Goal: Navigation & Orientation: Find specific page/section

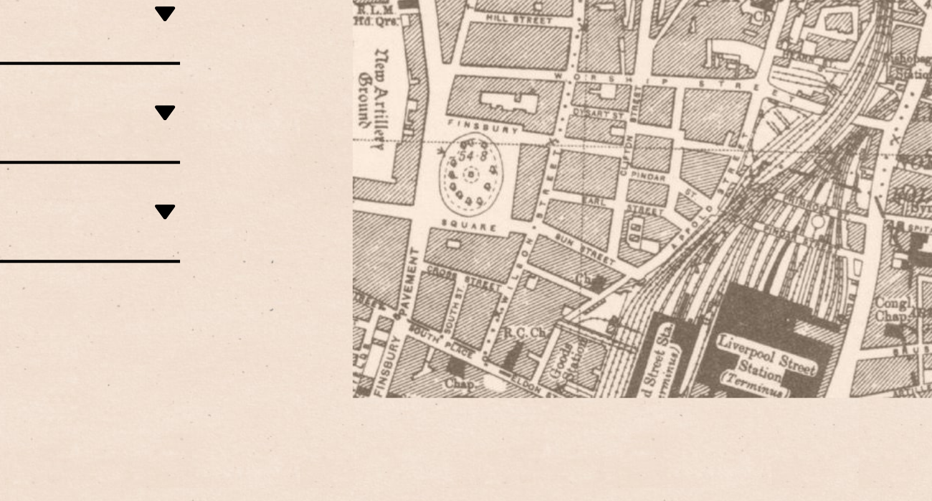
scroll to position [711, 0]
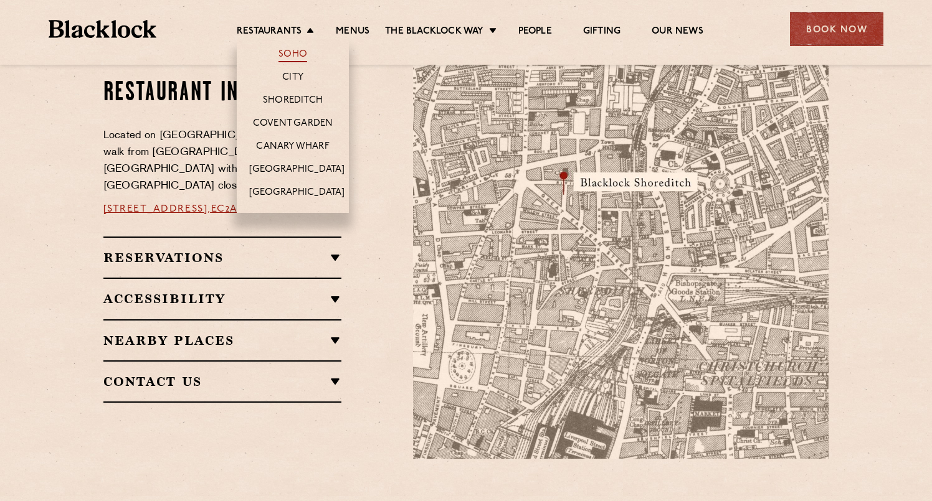
click at [294, 53] on link "Soho" at bounding box center [292, 56] width 29 height 14
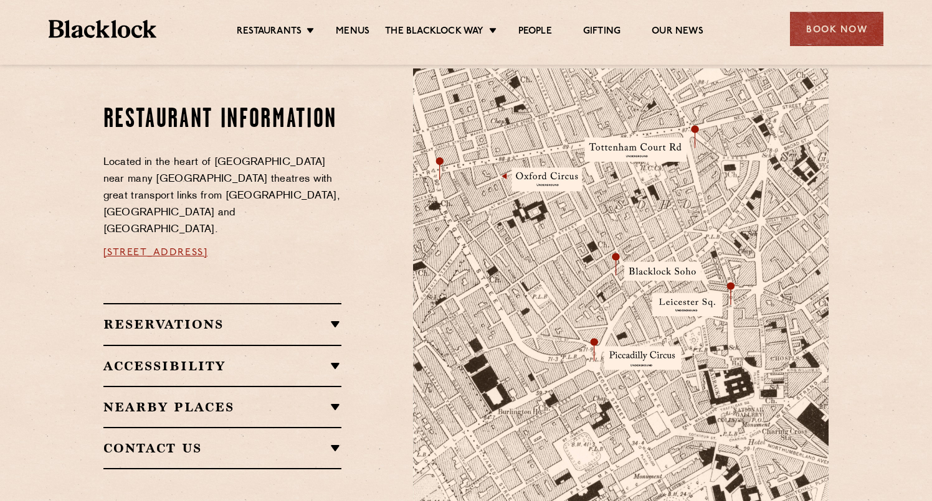
scroll to position [665, 0]
click at [614, 239] on img at bounding box center [621, 286] width 416 height 437
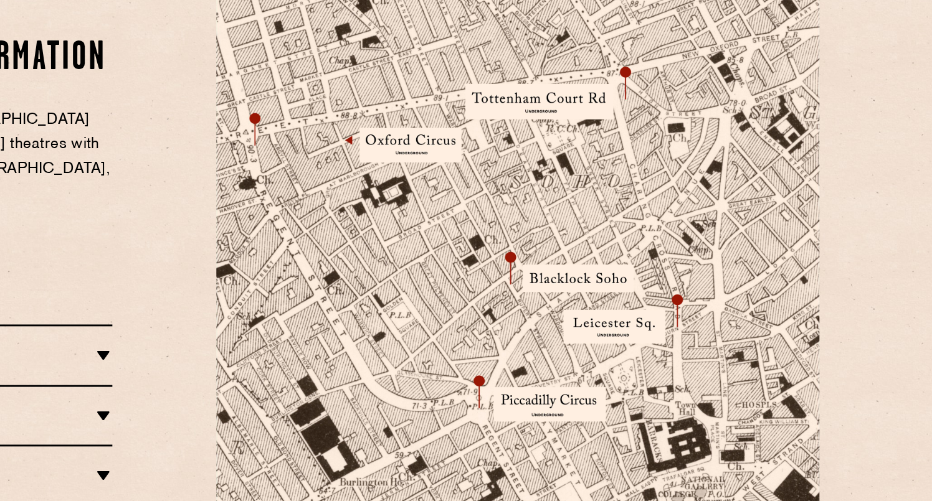
scroll to position [588, 0]
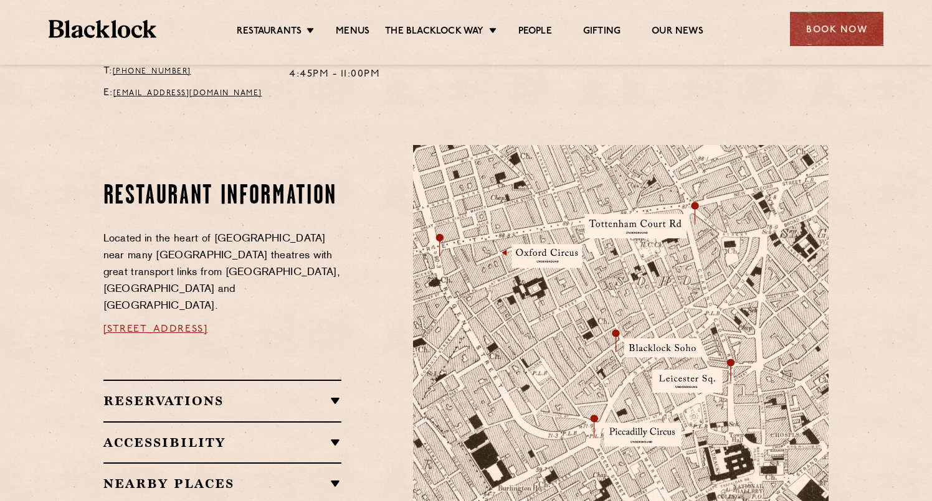
click at [624, 340] on img at bounding box center [621, 363] width 416 height 437
